Goal: Register for event/course

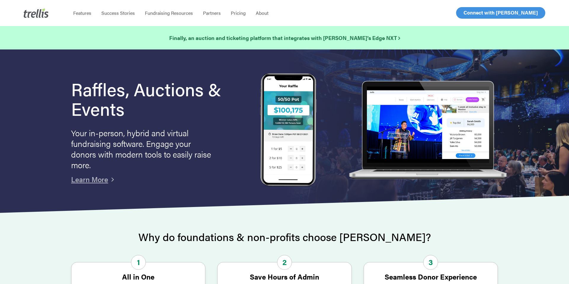
click at [470, 12] on span "Log In" at bounding box center [470, 12] width 14 height 7
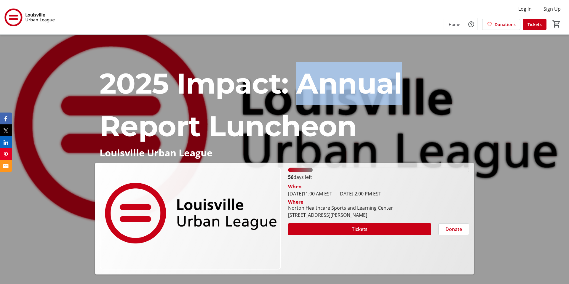
click at [453, 39] on div "2025 Impact: Annual Report Luncheon Louisville Urban League 2025 Impact: Annual…" at bounding box center [284, 155] width 569 height 240
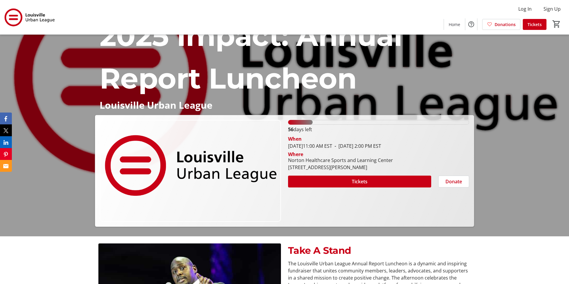
scroll to position [50, 0]
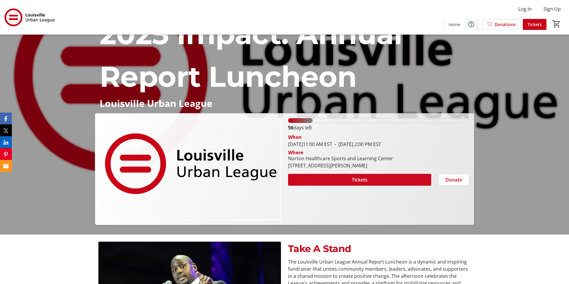
click at [365, 180] on span "Tickets" at bounding box center [360, 179] width 16 height 7
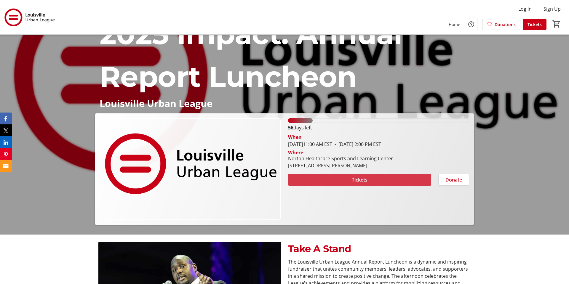
click at [365, 180] on span "Tickets" at bounding box center [360, 179] width 16 height 7
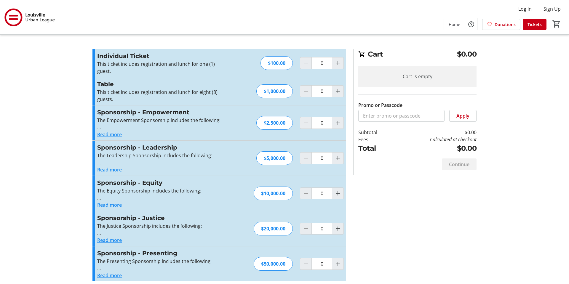
click at [114, 136] on button "Read more" at bounding box center [109, 134] width 25 height 7
click at [114, 136] on li "One (1) table including registration and lunch for eight (8) guests" at bounding box center [167, 134] width 120 height 7
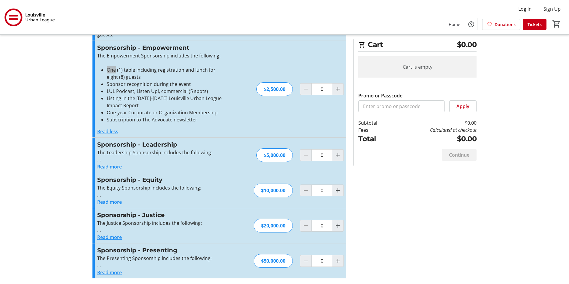
scroll to position [66, 0]
